Goal: Complete application form

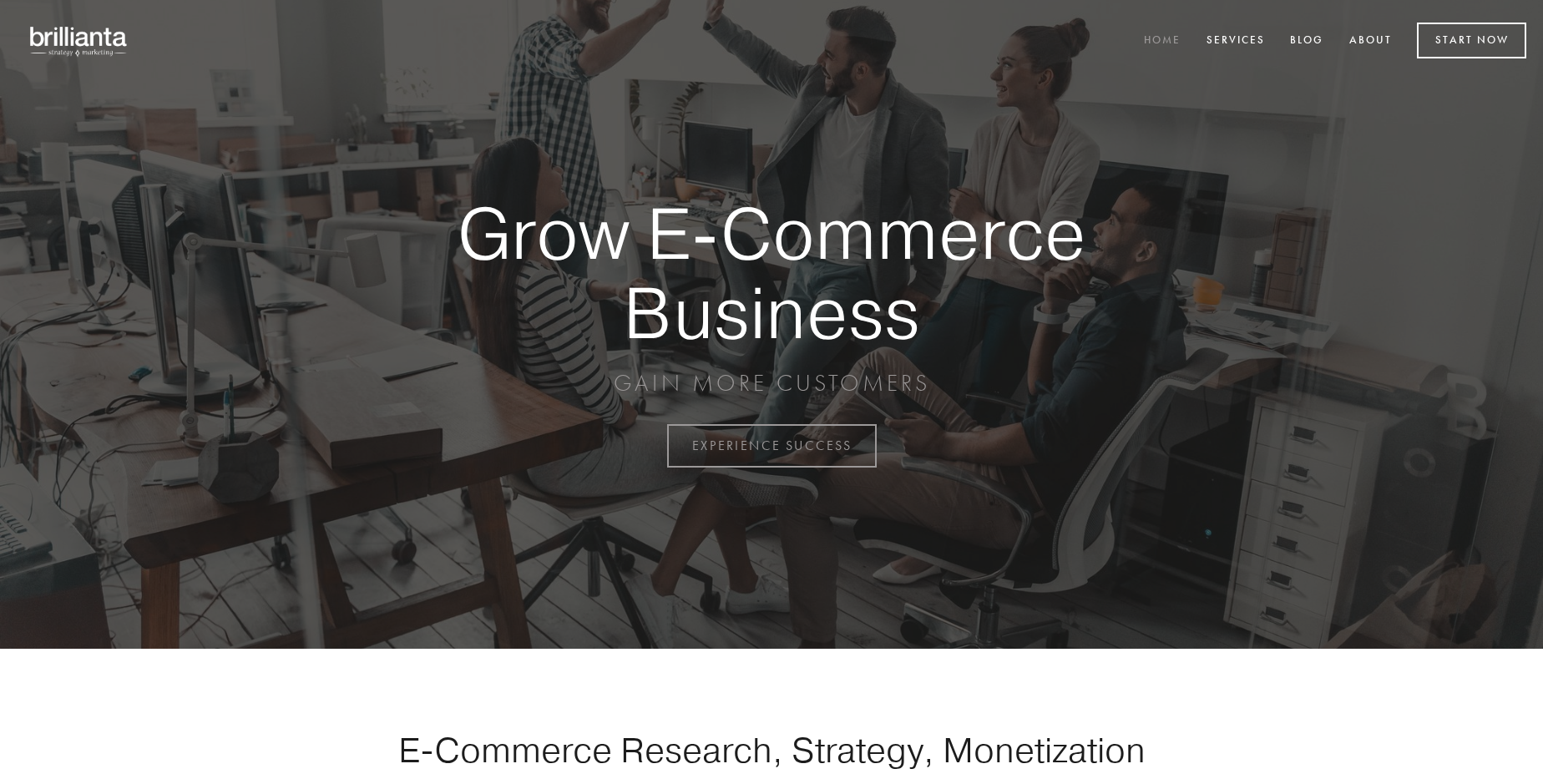
scroll to position [4375, 0]
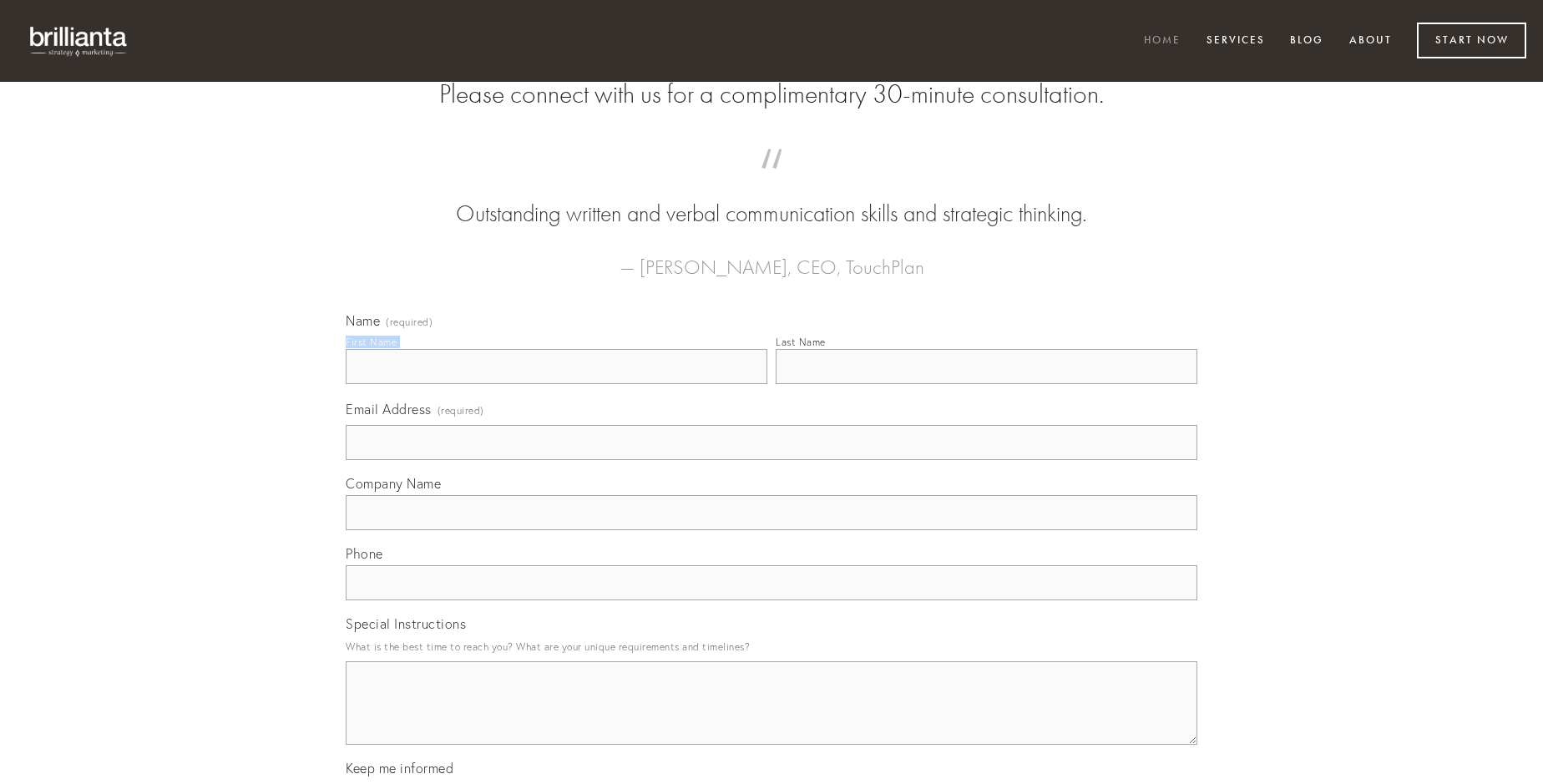
type input "[PERSON_NAME]"
click at [986, 384] on input "Last Name" at bounding box center [987, 366] width 422 height 35
type input "[PERSON_NAME]"
click at [772, 460] on input "Email Address (required)" at bounding box center [772, 443] width 852 height 35
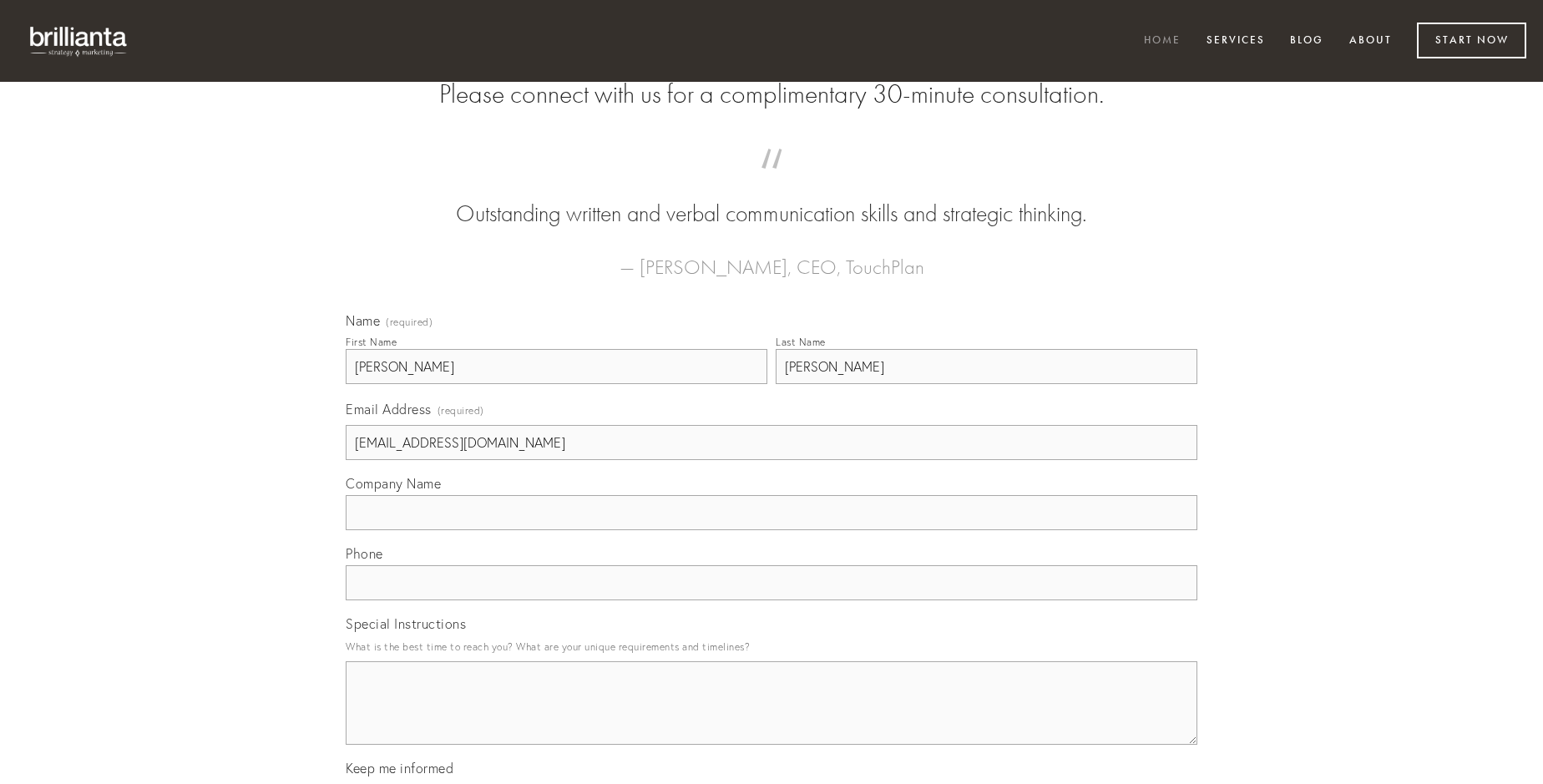
type input "[EMAIL_ADDRESS][DOMAIN_NAME]"
click at [772, 530] on input "Company Name" at bounding box center [772, 513] width 852 height 35
type input "denego"
click at [772, 600] on input "text" at bounding box center [772, 582] width 852 height 35
click at [772, 718] on textarea "Special Instructions" at bounding box center [772, 703] width 852 height 84
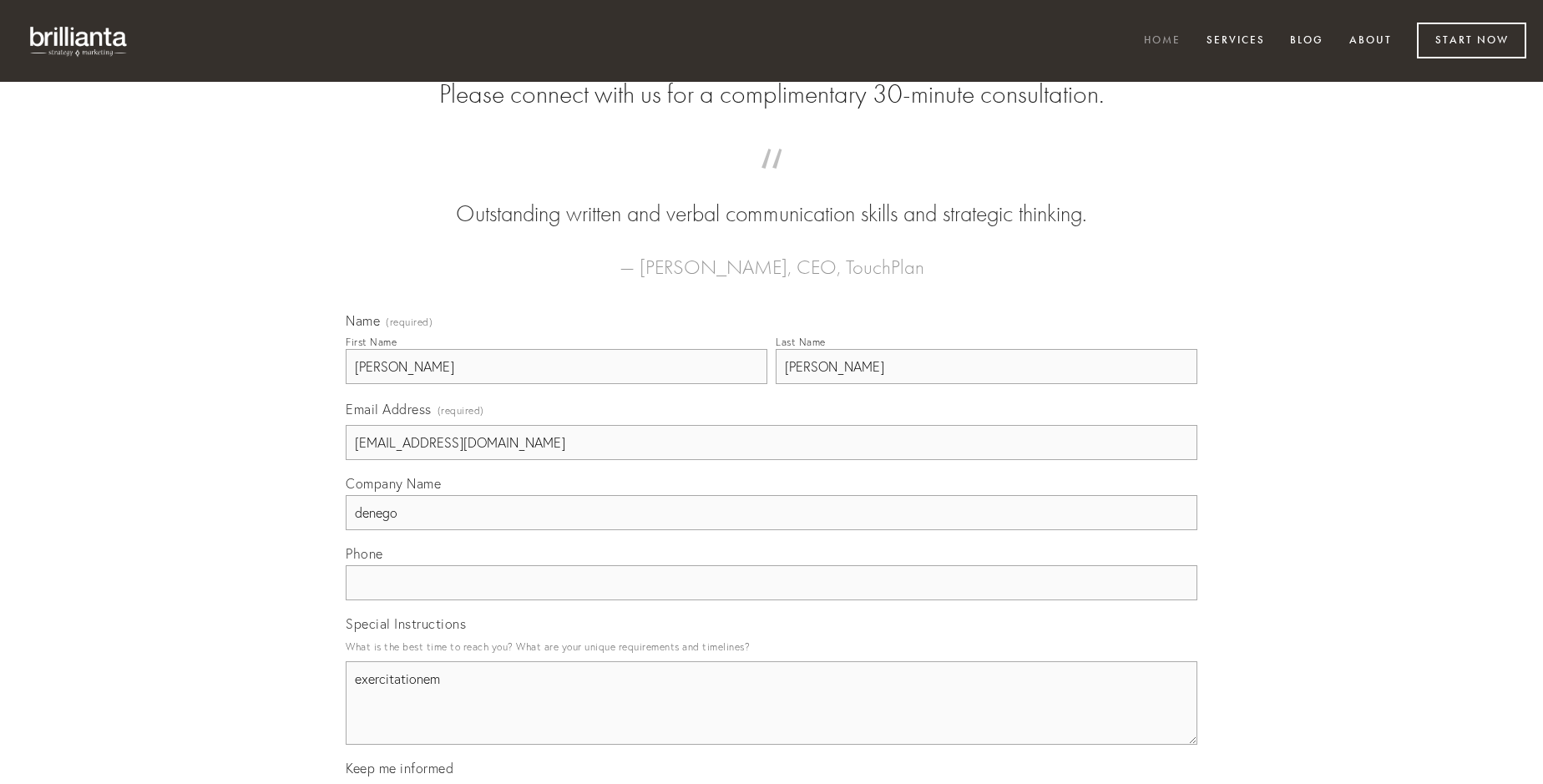
type textarea "exercitationem"
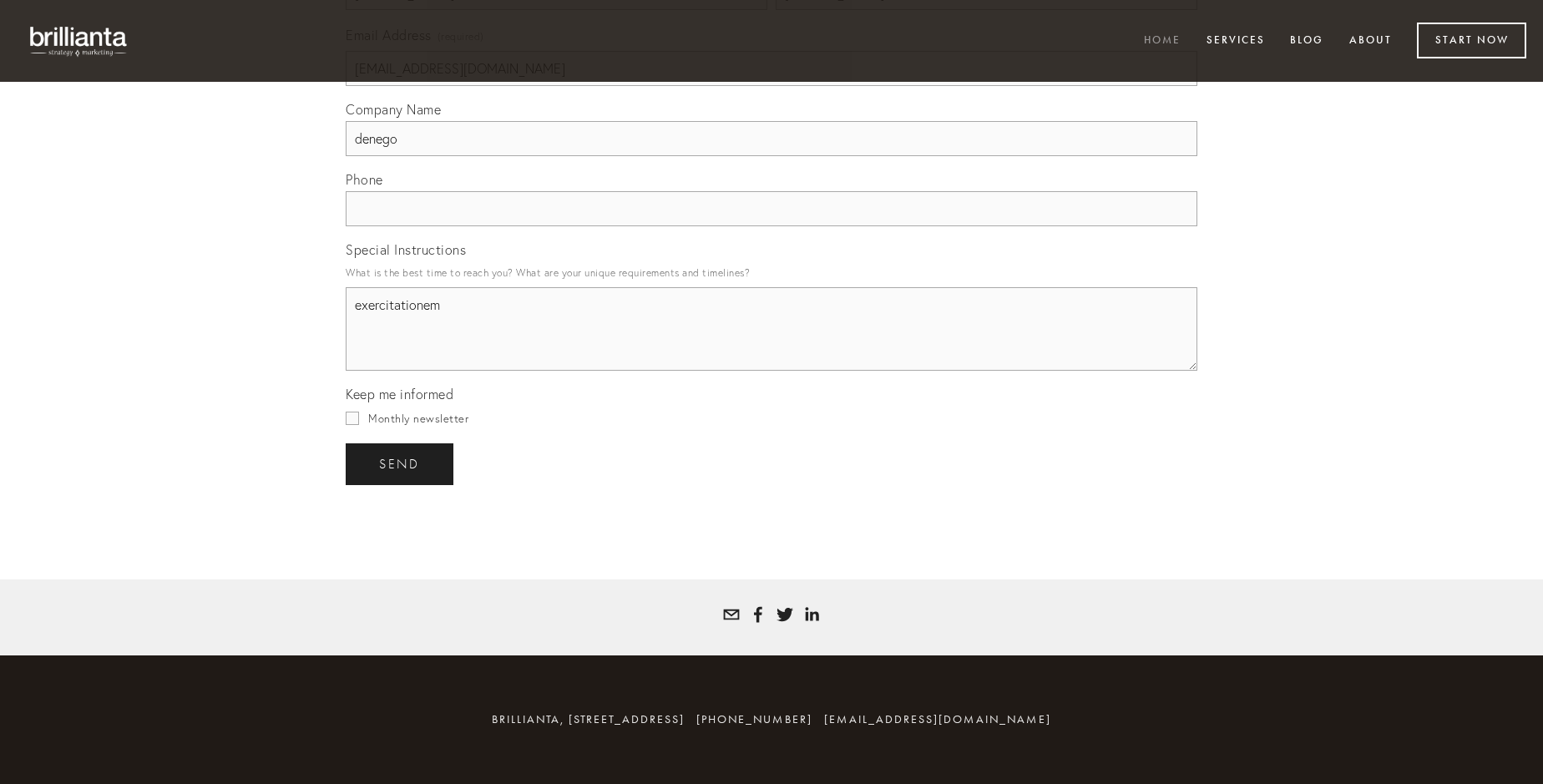
click at [401, 464] on span "send" at bounding box center [399, 464] width 41 height 15
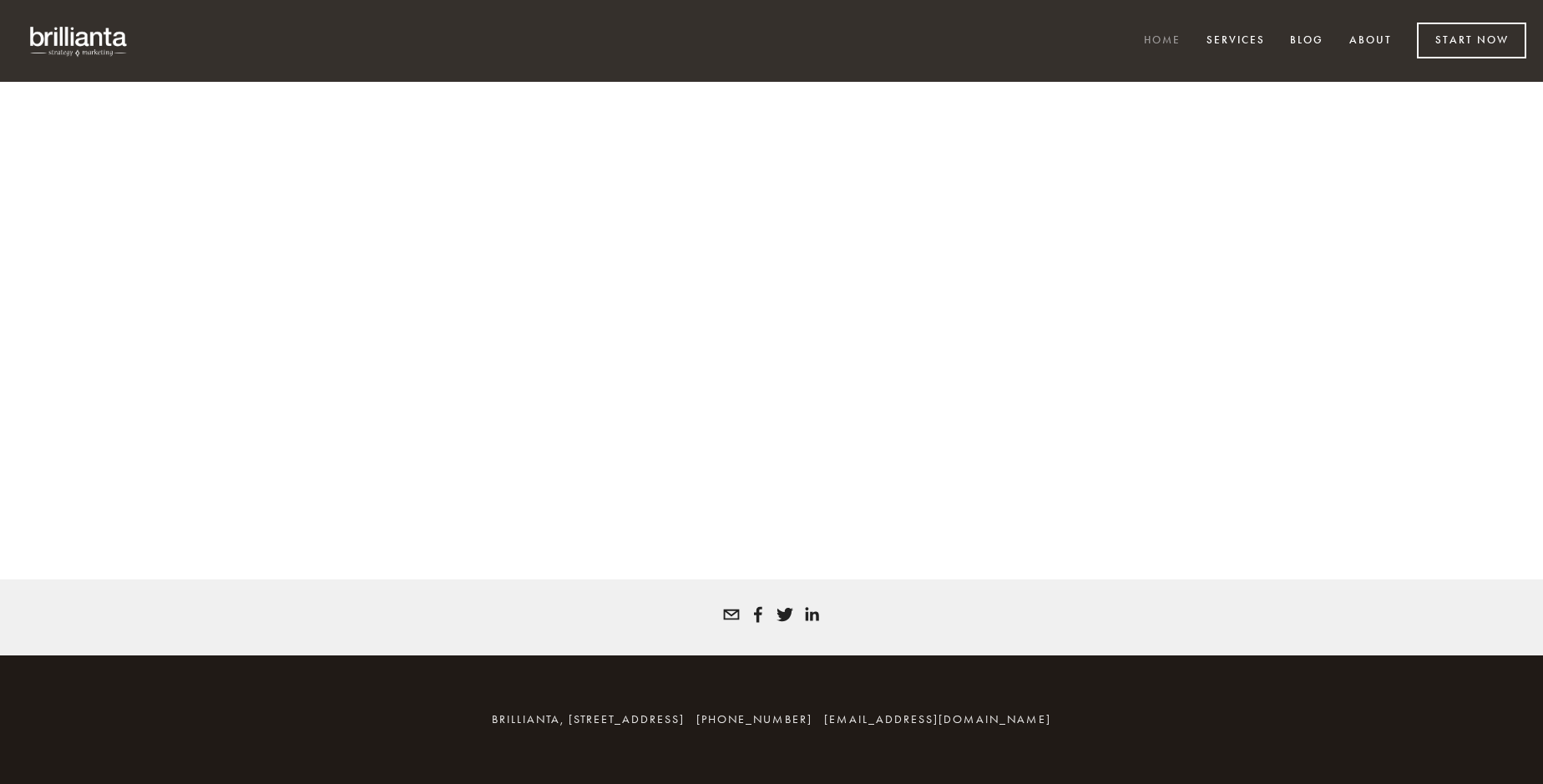
scroll to position [4353, 0]
